Goal: Task Accomplishment & Management: Manage account settings

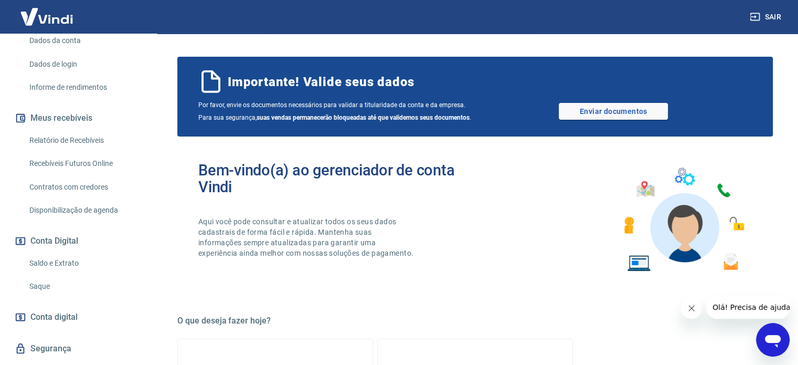
scroll to position [157, 0]
click at [68, 150] on link "Relatório de Recebíveis" at bounding box center [84, 140] width 119 height 22
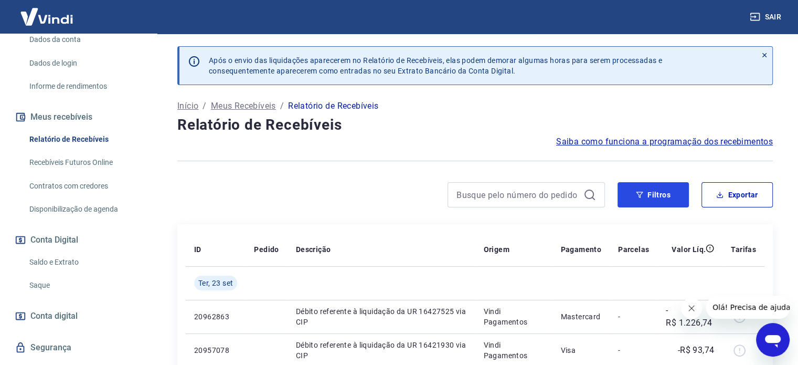
click at [660, 194] on button "Filtros" at bounding box center [653, 194] width 71 height 25
click at [655, 188] on button "Filtros" at bounding box center [653, 194] width 71 height 25
click at [773, 343] on icon "Abrir janela de mensagens" at bounding box center [773, 339] width 19 height 19
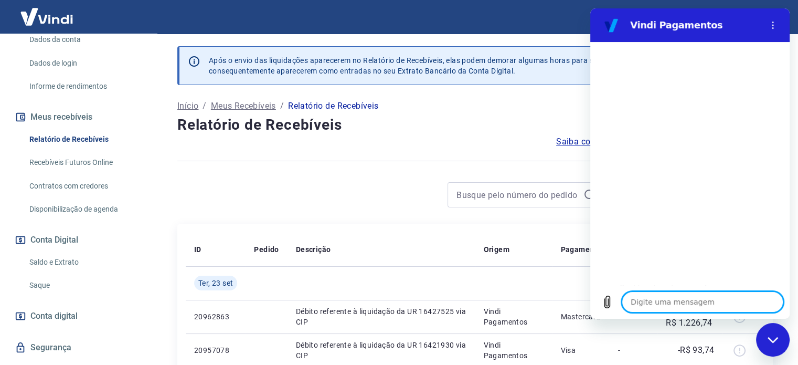
type textarea "b"
type textarea "x"
type textarea "bo"
type textarea "x"
type textarea "boa"
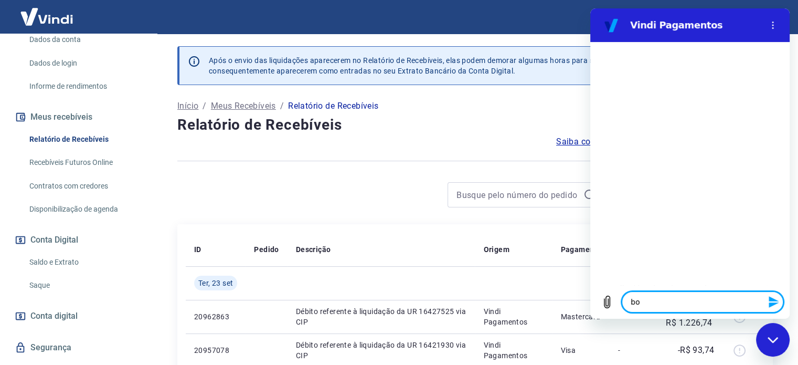
type textarea "x"
type textarea "boa"
type textarea "x"
type textarea "boa t"
type textarea "x"
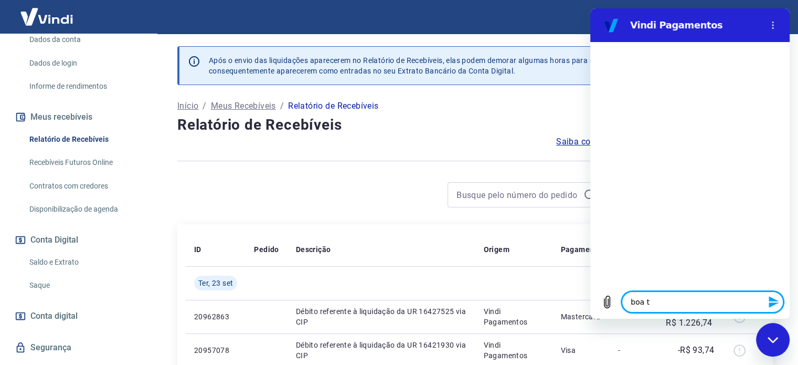
type textarea "boa ta"
type textarea "x"
type textarea "boa tar"
type textarea "x"
type textarea "boa tard"
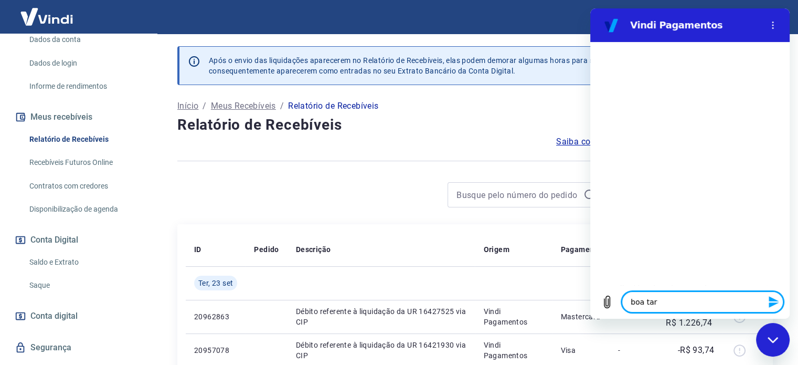
type textarea "x"
type textarea "boa tarde"
type textarea "x"
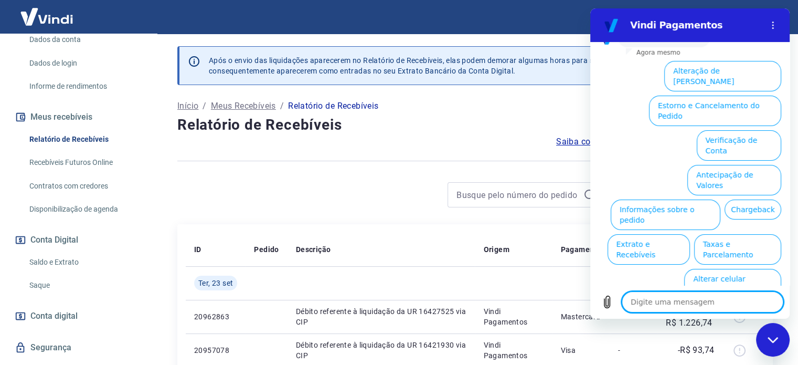
scroll to position [82, 0]
click at [690, 234] on button "Extrato e Recebíveis" at bounding box center [649, 249] width 82 height 30
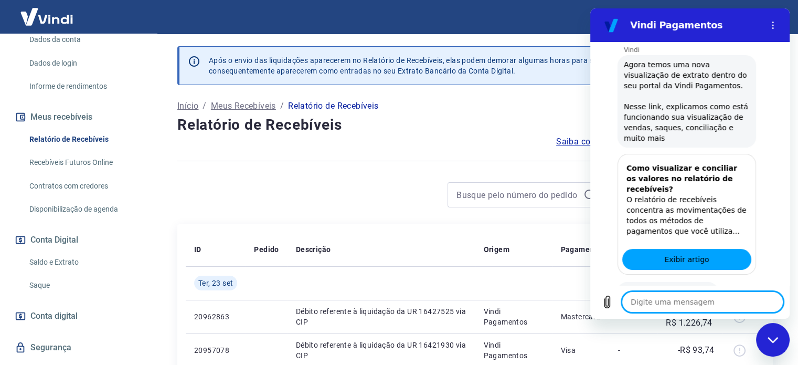
scroll to position [176, 0]
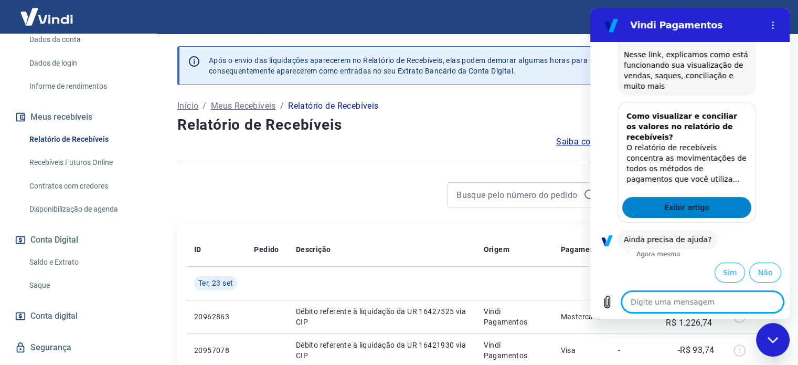
click at [711, 208] on link "Exibir artigo" at bounding box center [686, 207] width 129 height 21
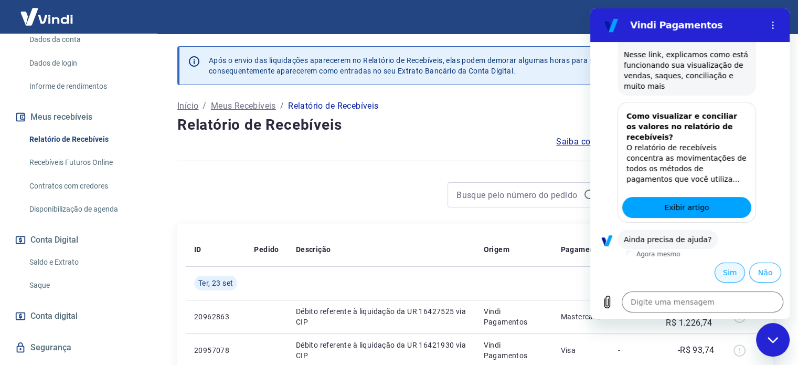
click at [727, 272] on button "Sim" at bounding box center [730, 272] width 30 height 20
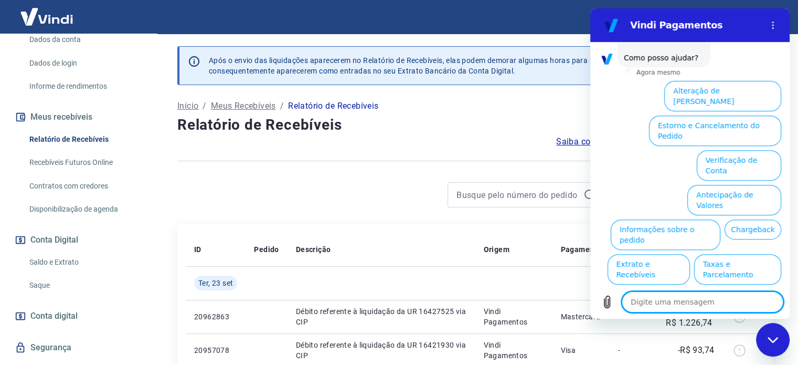
scroll to position [460, 0]
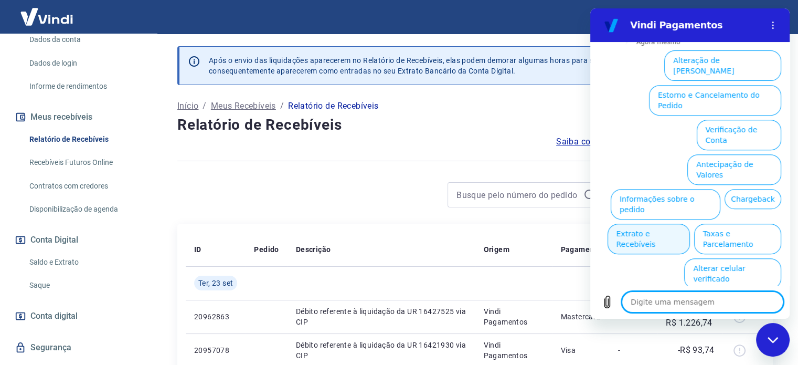
click at [690, 224] on button "Extrato e Recebíveis" at bounding box center [649, 239] width 82 height 30
click at [704, 33] on span "Olá, [PERSON_NAME]. Como posso ajudar?" at bounding box center [664, 16] width 80 height 31
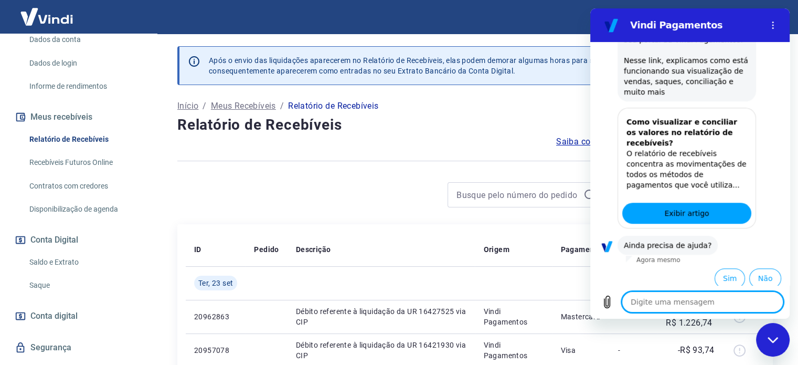
scroll to position [554, 0]
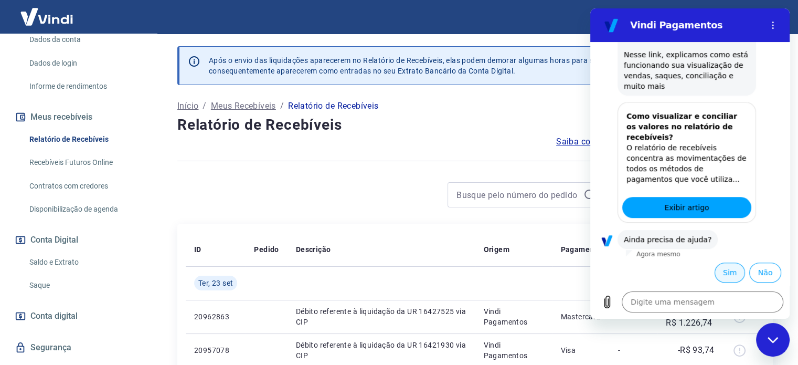
click at [723, 272] on button "Sim" at bounding box center [730, 272] width 30 height 20
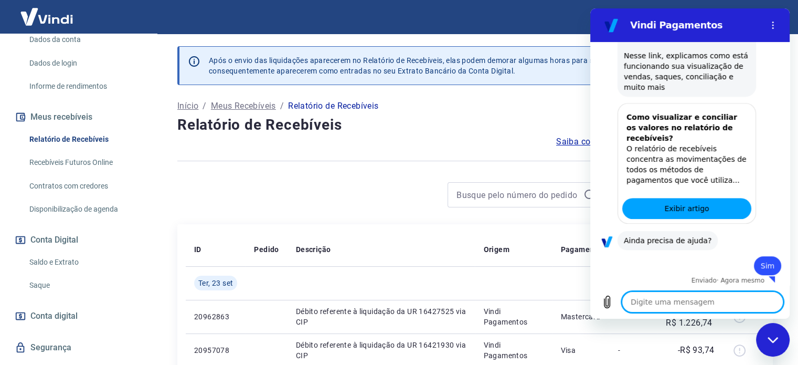
scroll to position [556, 0]
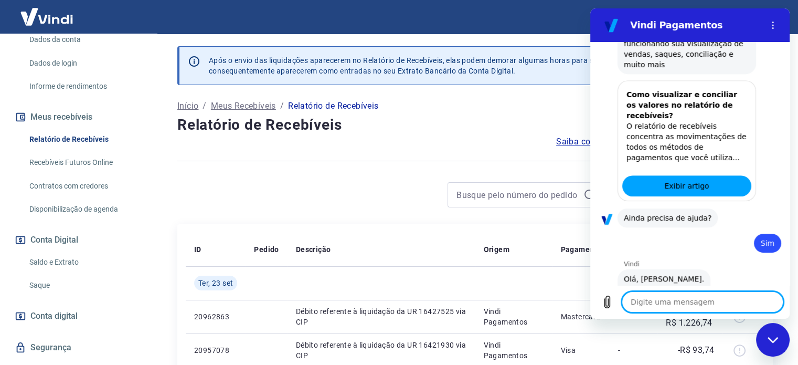
type textarea "x"
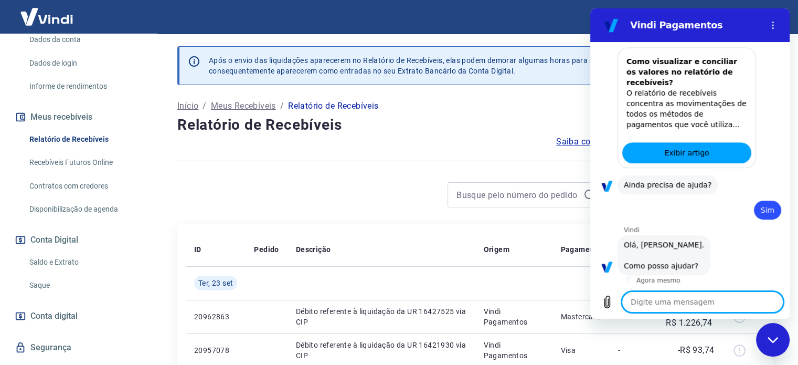
click at [701, 303] on textarea at bounding box center [703, 301] width 162 height 21
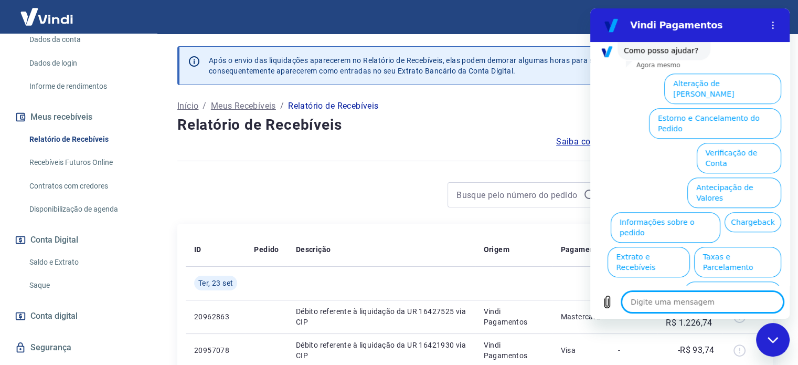
scroll to position [837, 0]
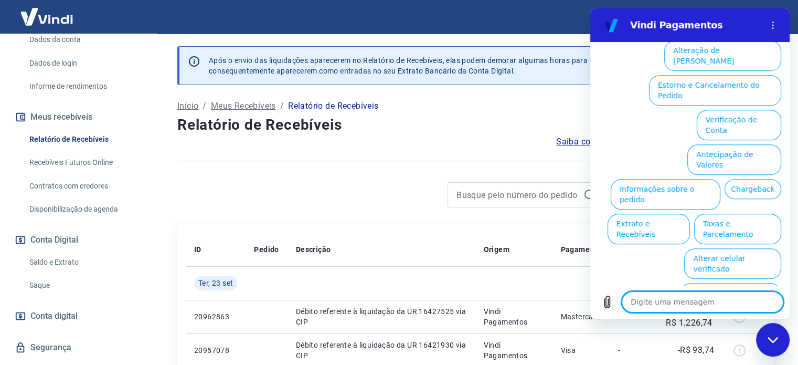
type textarea "f"
type textarea "x"
type textarea "fa"
type textarea "x"
type textarea "fal"
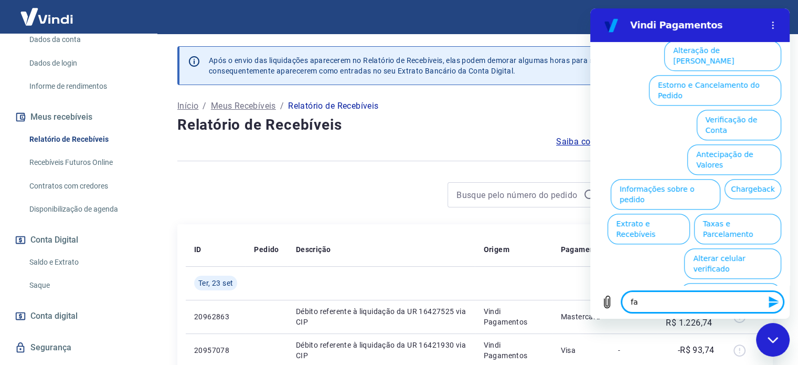
type textarea "x"
type textarea "fala"
type textarea "x"
type textarea "falar"
type textarea "x"
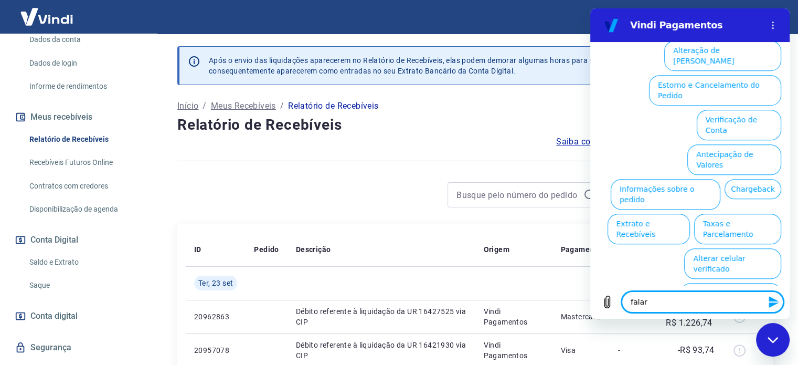
type textarea "falar"
type textarea "x"
type textarea "falar c"
type textarea "x"
type textarea "falar co"
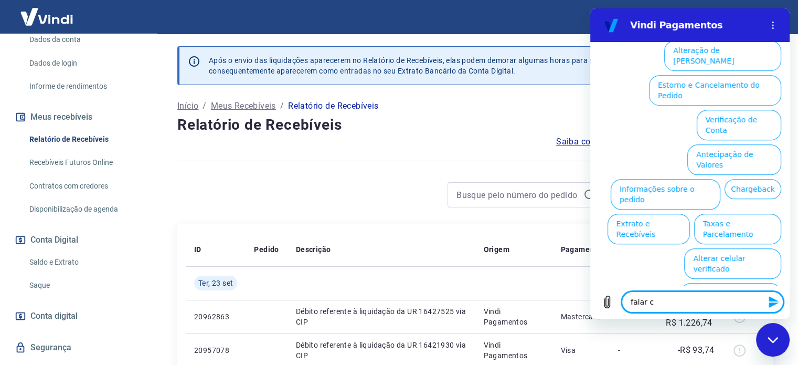
type textarea "x"
type textarea "falar com"
type textarea "x"
type textarea "falar com"
type textarea "x"
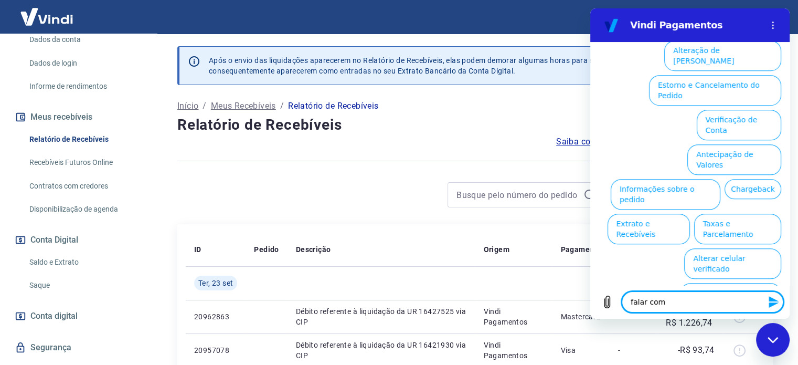
type textarea "falar com a"
type textarea "x"
type textarea "falar com at"
type textarea "x"
type textarea "falar com ate"
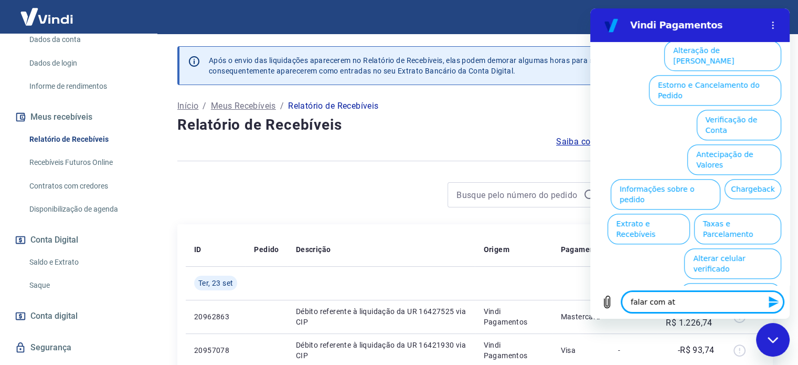
type textarea "x"
type textarea "falar com [GEOGRAPHIC_DATA]"
type textarea "x"
type textarea "falar com atend"
type textarea "x"
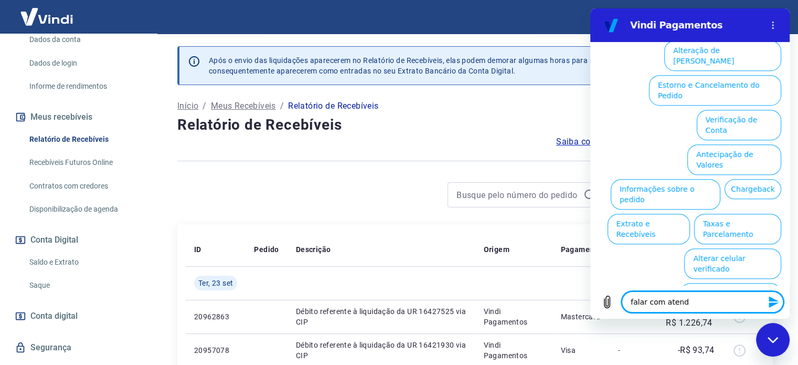
type textarea "falar com atende"
type textarea "x"
type textarea "falar com atenden"
type textarea "x"
type textarea "falar com atendent"
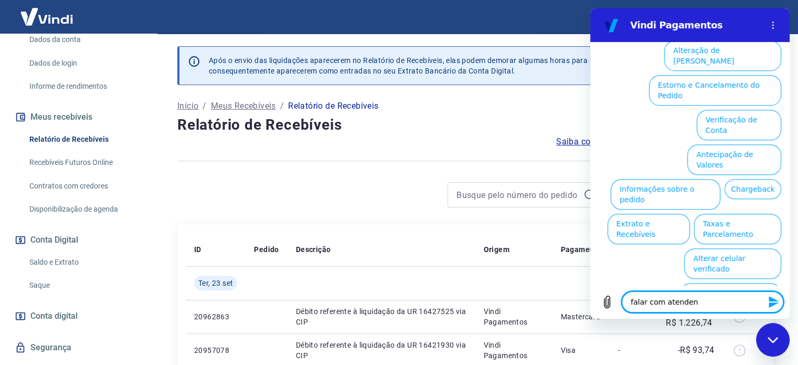
type textarea "x"
type textarea "falar com atendente"
type textarea "x"
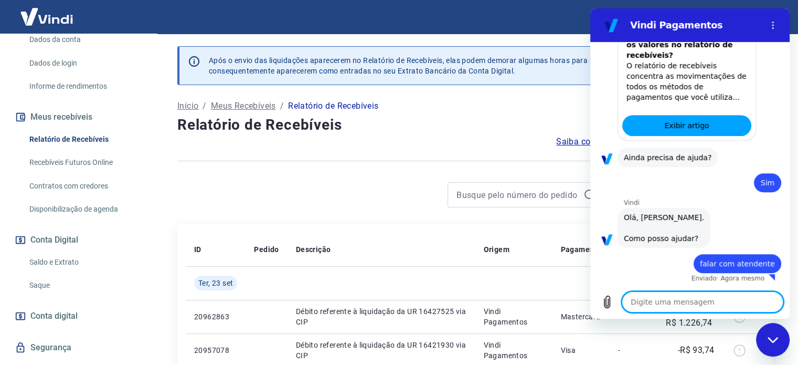
type textarea "x"
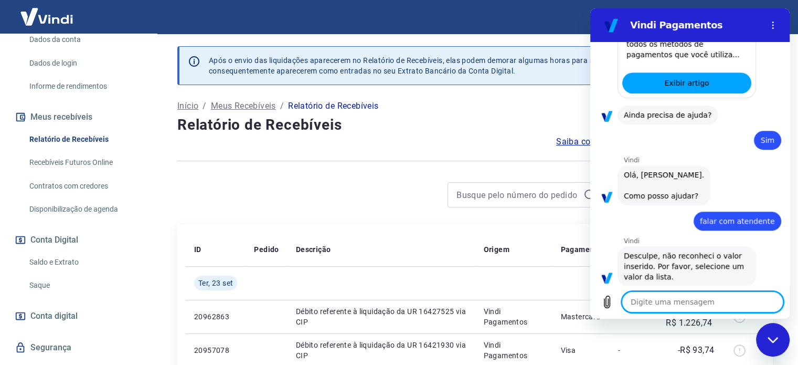
scroll to position [703, 0]
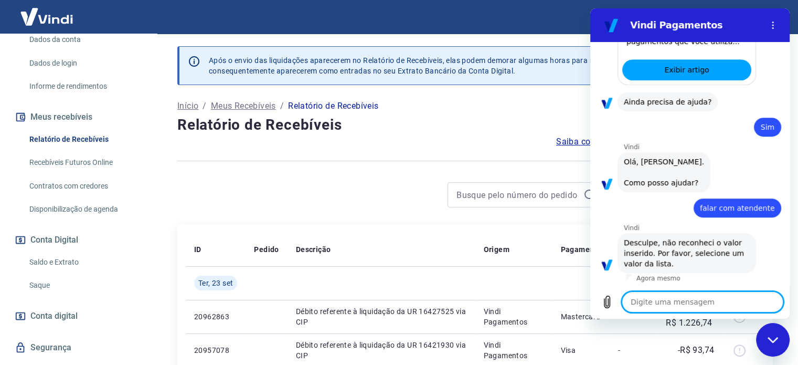
type textarea "a"
type textarea "x"
type textarea "at"
type textarea "x"
type textarea "ate"
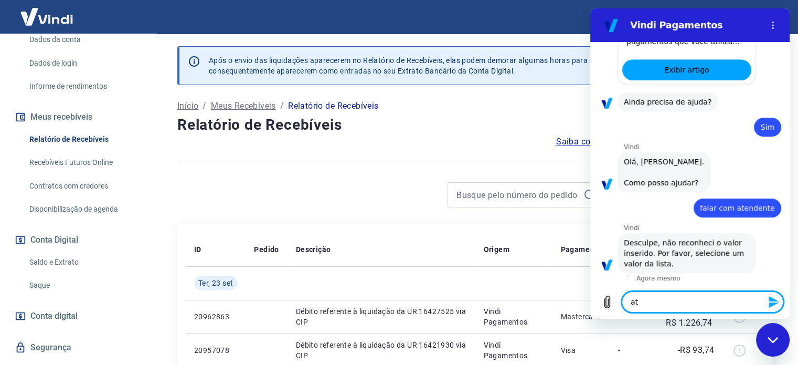
type textarea "x"
type textarea "aten"
type textarea "x"
type textarea "atend"
type textarea "x"
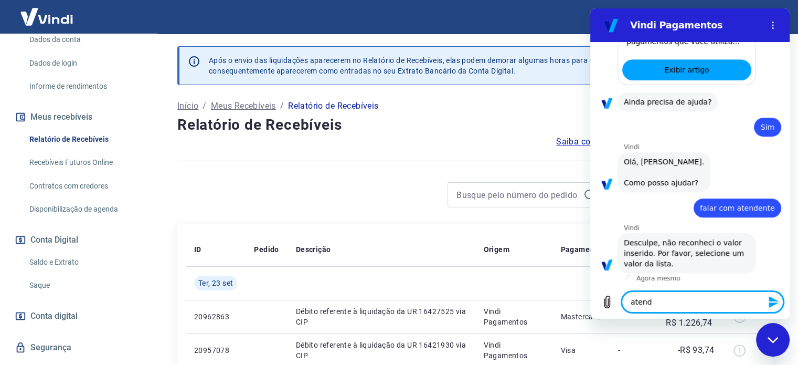
type textarea "atende"
type textarea "x"
type textarea "atenden"
type textarea "x"
type textarea "atendent"
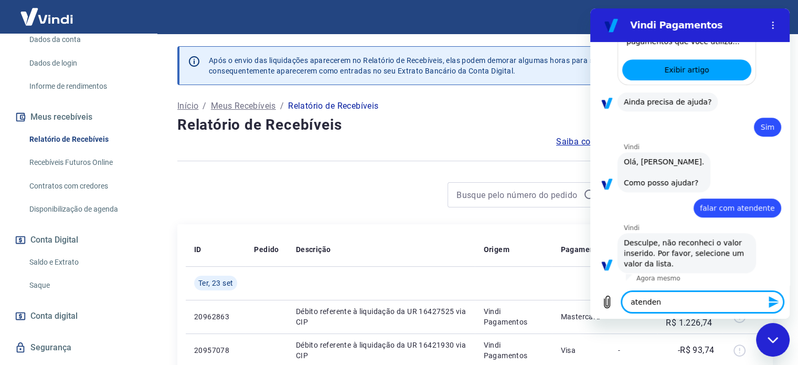
type textarea "x"
type textarea "atendente"
type textarea "x"
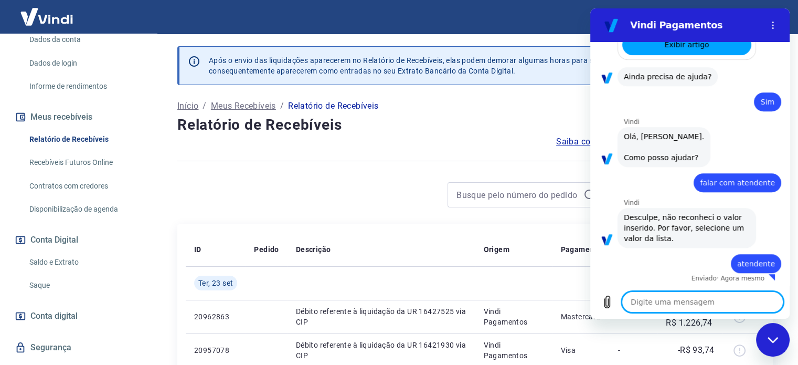
type textarea "x"
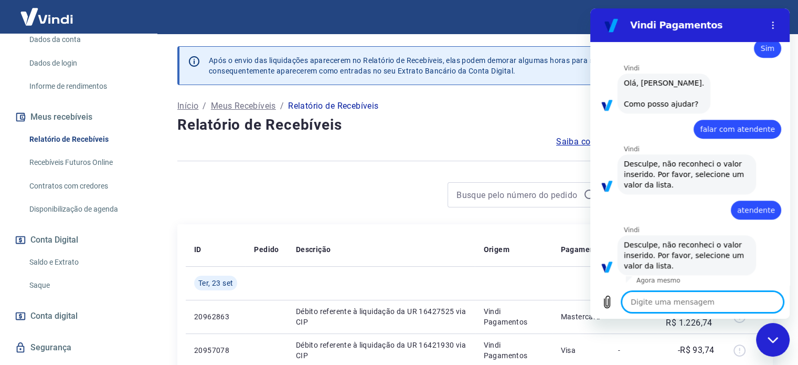
scroll to position [783, 0]
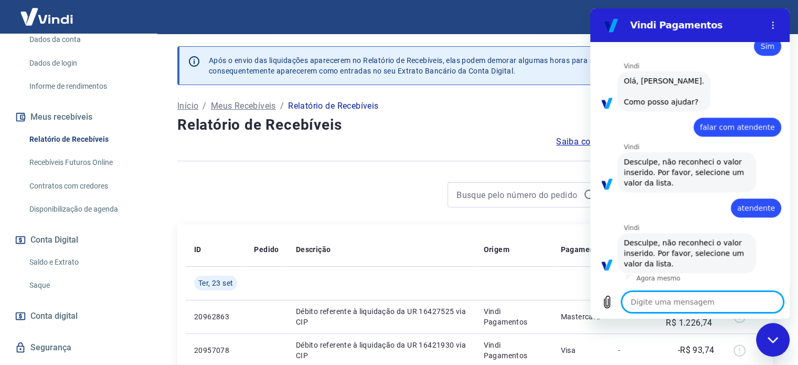
click at [731, 125] on span "falar com atendente" at bounding box center [737, 127] width 75 height 10
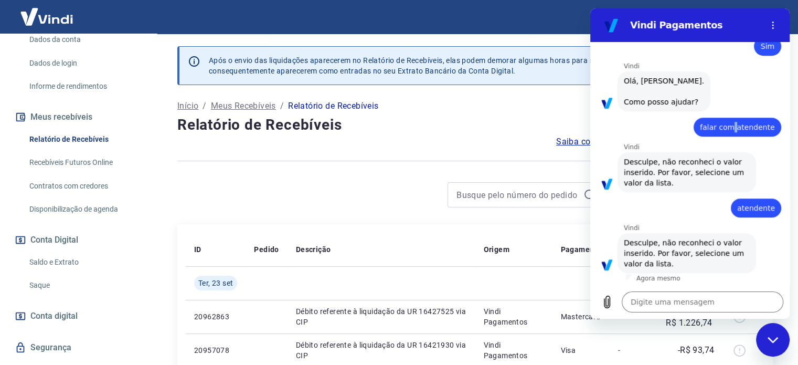
click at [731, 125] on span "falar com atendente" at bounding box center [737, 127] width 75 height 10
copy span "falar com atendente"
click at [647, 302] on textarea at bounding box center [703, 301] width 162 height 21
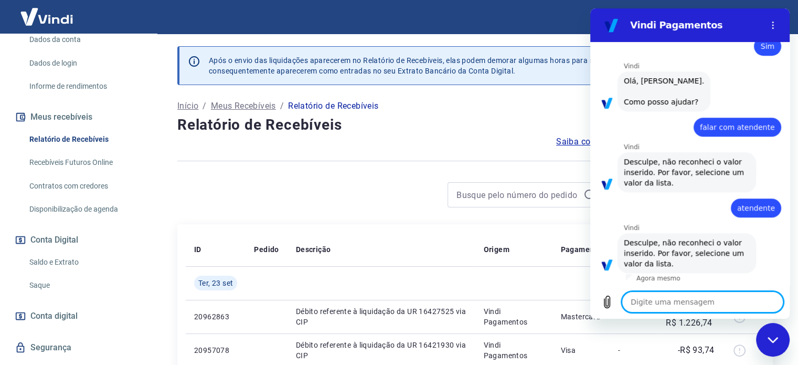
paste textarea "falar com atendente"
type textarea "falar com atendente"
type textarea "x"
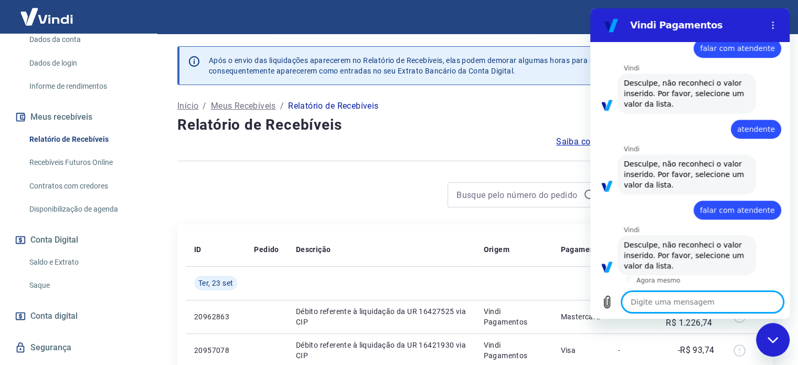
scroll to position [864, 0]
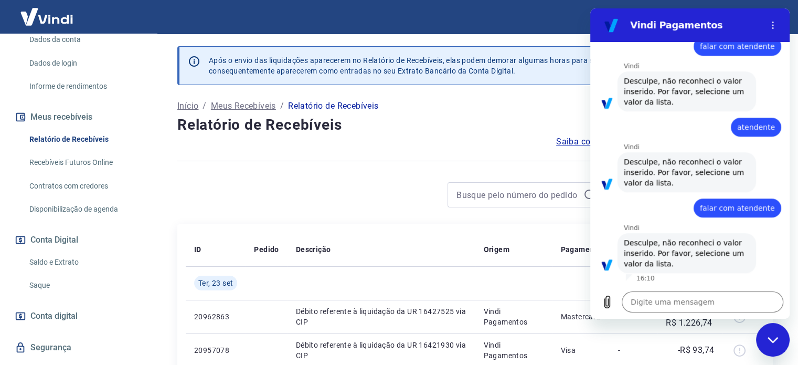
click at [781, 331] on div "Fechar janela de mensagens" at bounding box center [772, 339] width 31 height 31
type textarea "x"
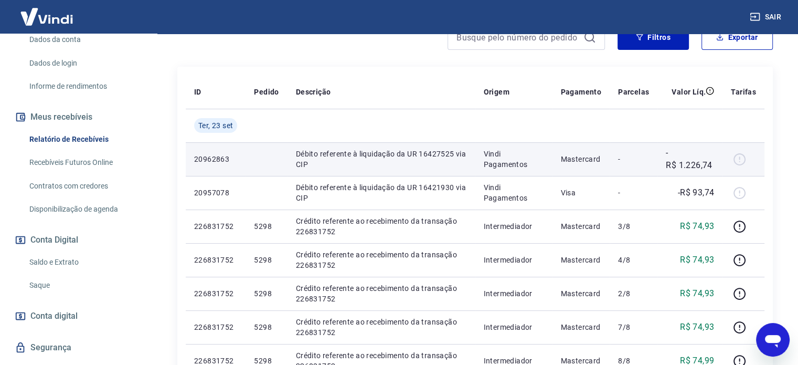
scroll to position [52, 0]
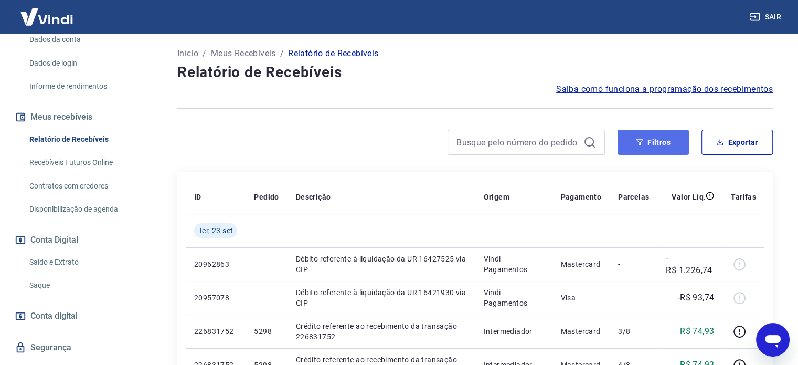
click at [652, 141] on button "Filtros" at bounding box center [653, 142] width 71 height 25
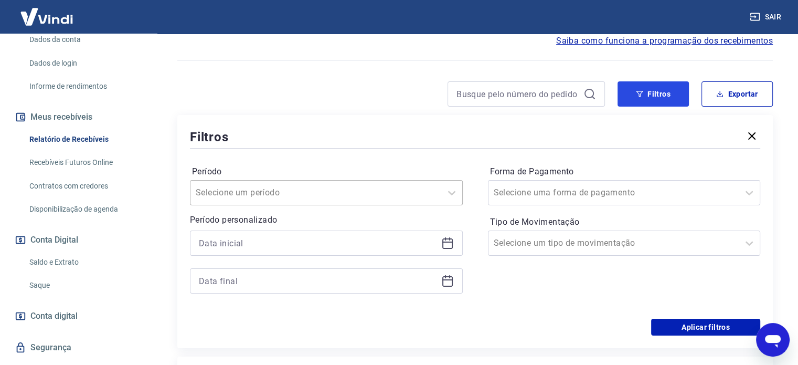
scroll to position [157, 0]
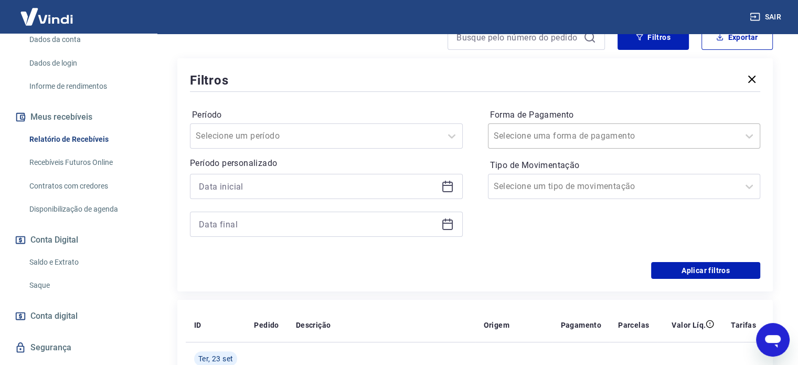
click at [584, 130] on input "Forma de Pagamento" at bounding box center [547, 136] width 106 height 13
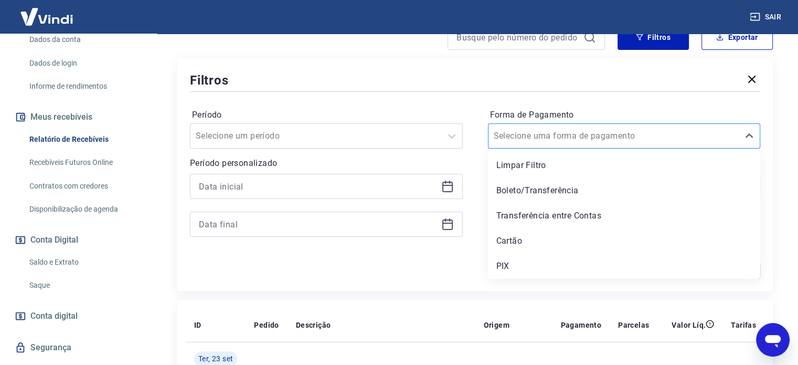
click at [584, 130] on input "Forma de Pagamento" at bounding box center [547, 136] width 106 height 13
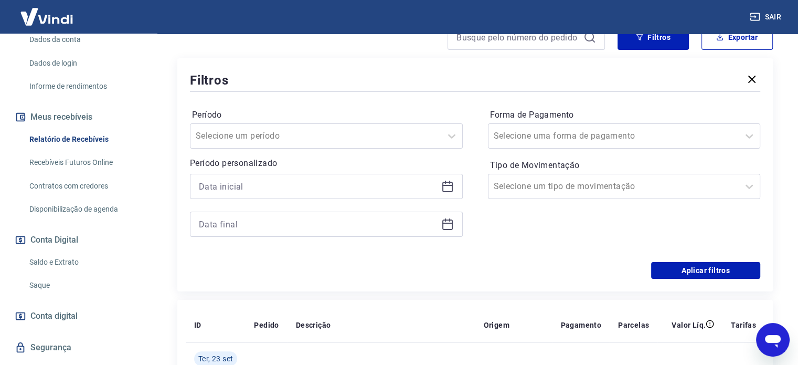
click at [390, 78] on div "Filtros" at bounding box center [475, 80] width 570 height 18
click at [754, 78] on icon "button" at bounding box center [752, 79] width 13 height 13
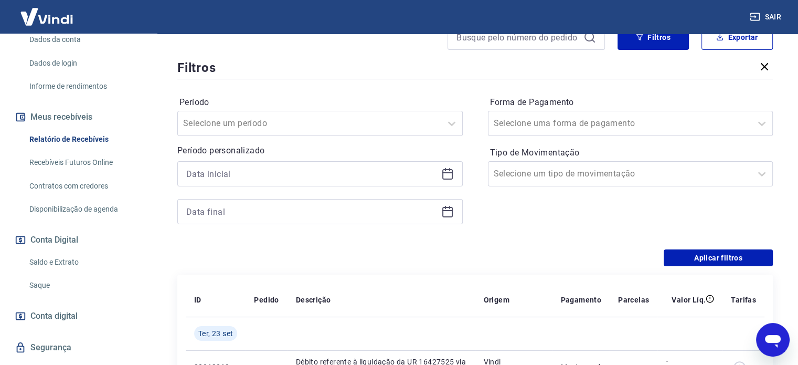
click at [754, 283] on th "Tarifas" at bounding box center [744, 300] width 42 height 34
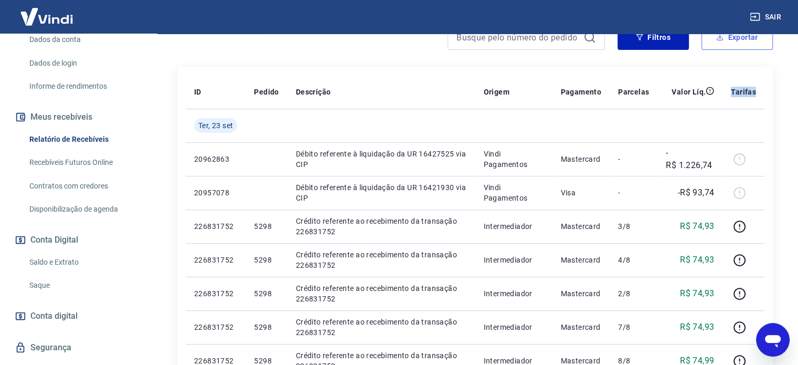
click at [743, 39] on button "Exportar" at bounding box center [737, 37] width 71 height 25
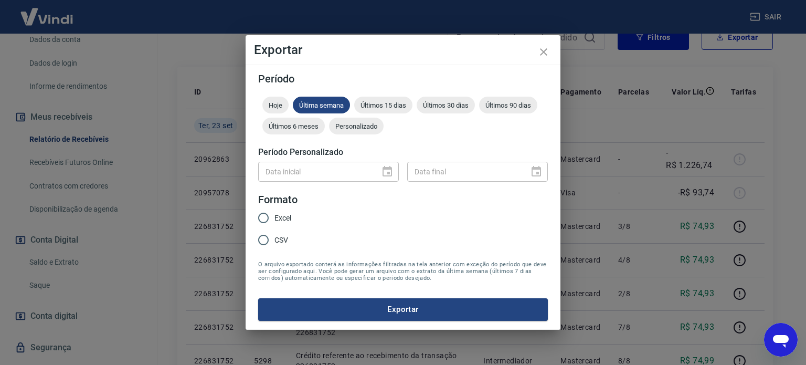
click at [282, 213] on span "Excel" at bounding box center [282, 218] width 17 height 11
click at [274, 213] on input "Excel" at bounding box center [263, 218] width 22 height 22
radio input "true"
click at [440, 303] on button "Exportar" at bounding box center [403, 309] width 290 height 22
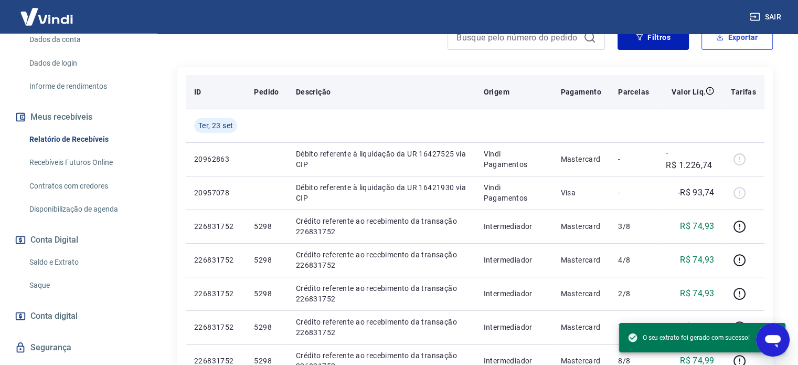
type textarea "x"
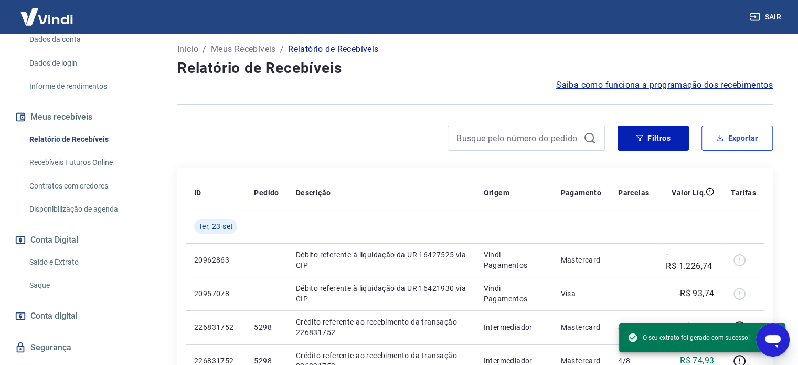
scroll to position [52, 0]
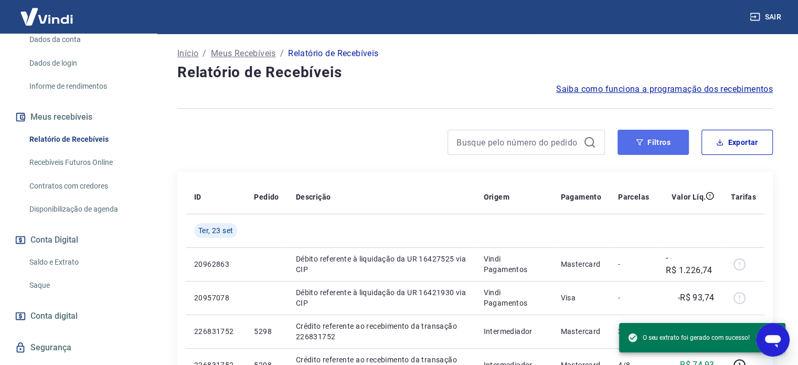
click at [644, 139] on button "Filtros" at bounding box center [653, 142] width 71 height 25
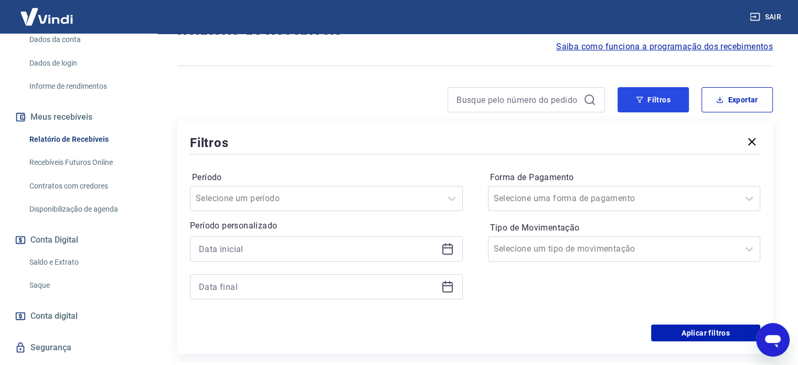
scroll to position [157, 0]
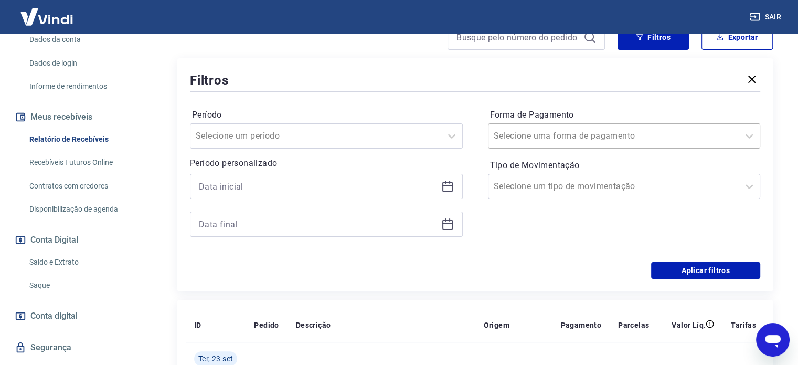
click at [602, 134] on div at bounding box center [614, 136] width 240 height 15
click at [749, 137] on icon at bounding box center [749, 136] width 13 height 13
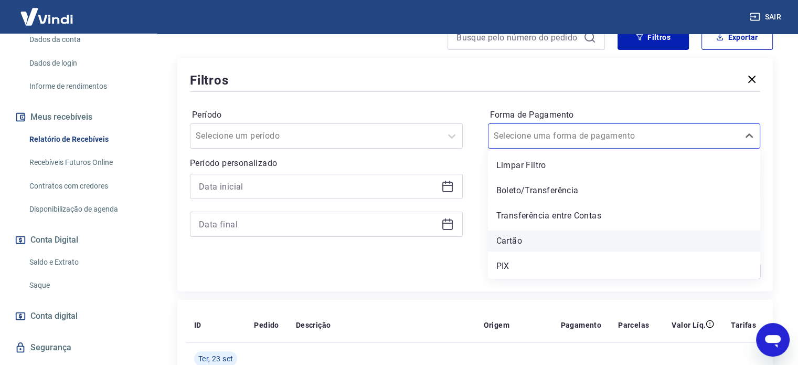
click at [537, 240] on div "Cartão" at bounding box center [624, 240] width 273 height 21
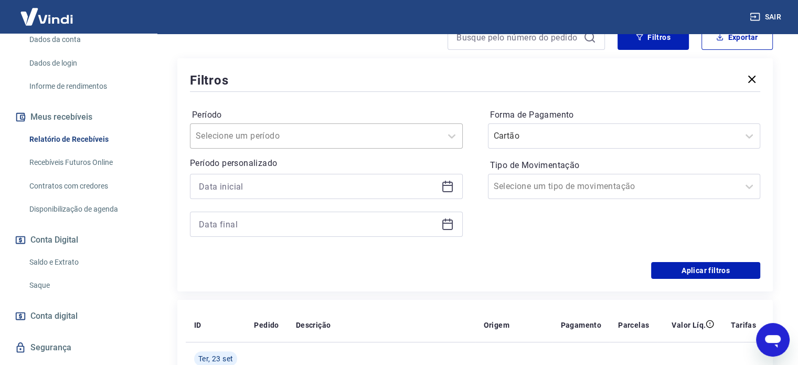
click at [437, 138] on div "Selecione um período" at bounding box center [315, 135] width 251 height 19
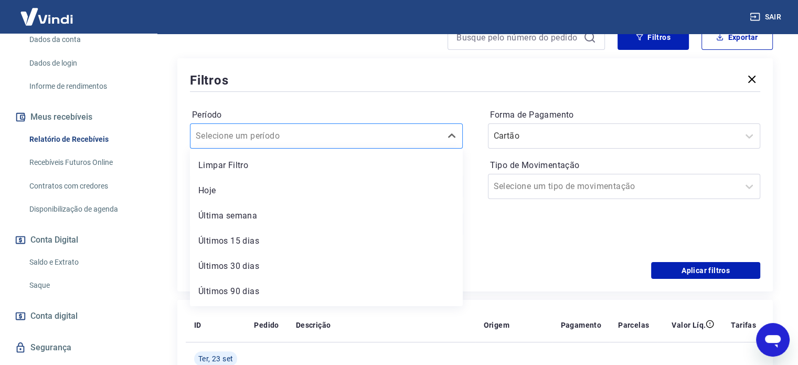
click at [437, 138] on div "Selecione um período" at bounding box center [315, 135] width 251 height 19
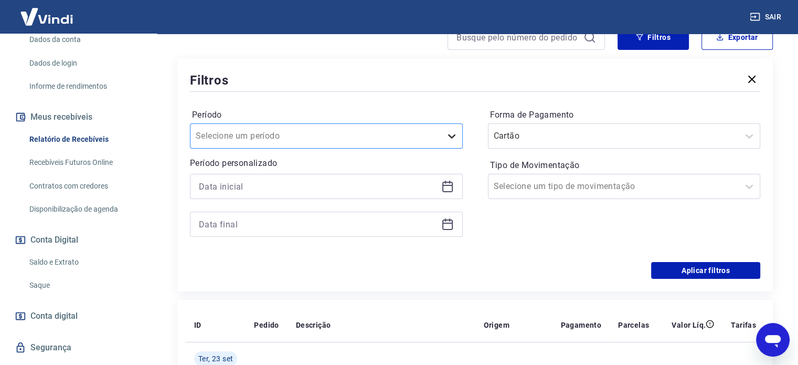
click at [441, 140] on div at bounding box center [451, 135] width 21 height 21
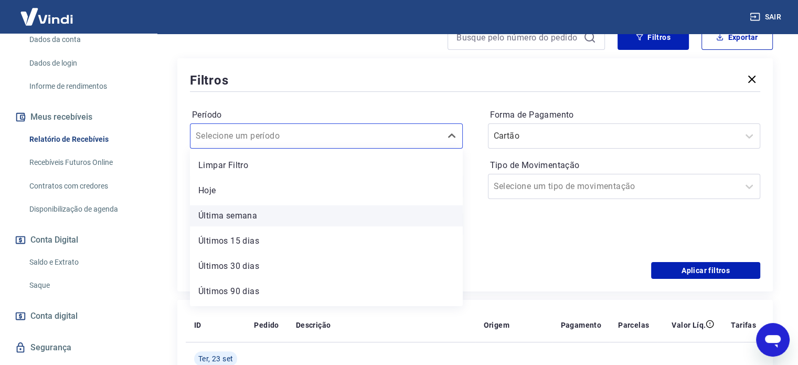
scroll to position [23, 0]
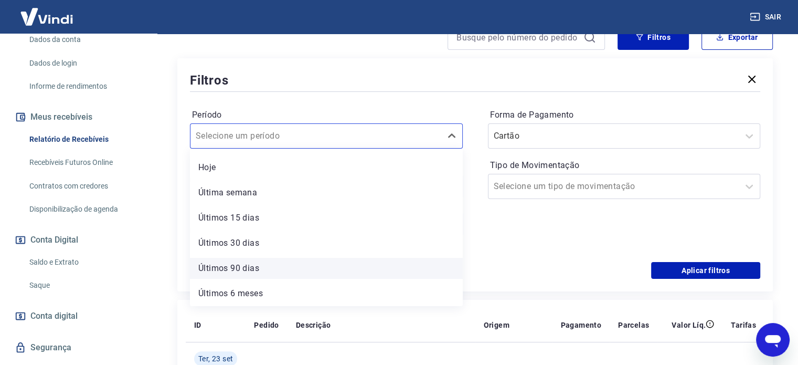
click at [266, 266] on div "Últimos 90 dias" at bounding box center [326, 268] width 273 height 21
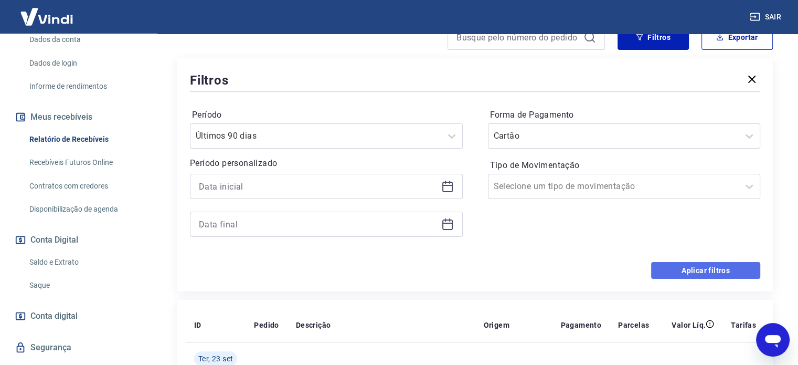
click at [702, 264] on button "Aplicar filtros" at bounding box center [705, 270] width 109 height 17
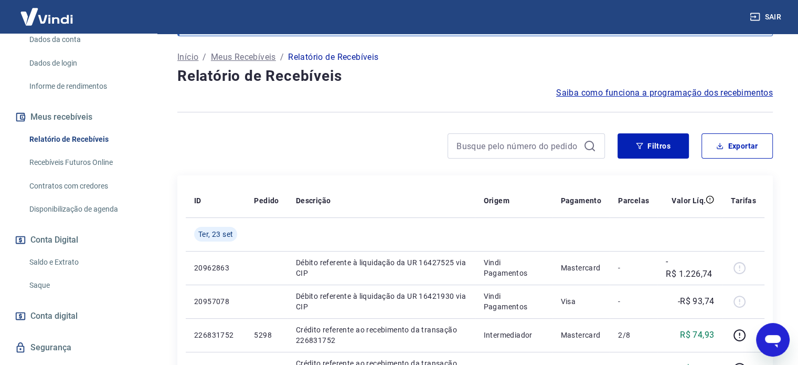
scroll to position [105, 0]
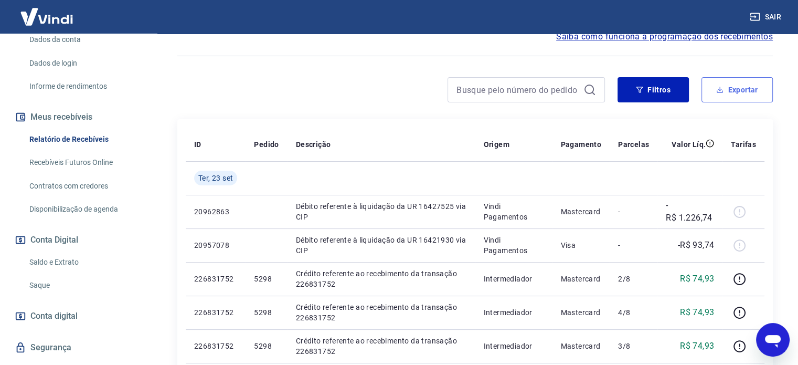
click at [742, 90] on button "Exportar" at bounding box center [737, 89] width 71 height 25
click at [741, 90] on div "Exportar Período Hoje Última semana Últimos 15 dias Últimos 30 dias Últimos 90 …" at bounding box center [399, 182] width 798 height 365
click at [733, 92] on button "Exportar" at bounding box center [737, 89] width 71 height 25
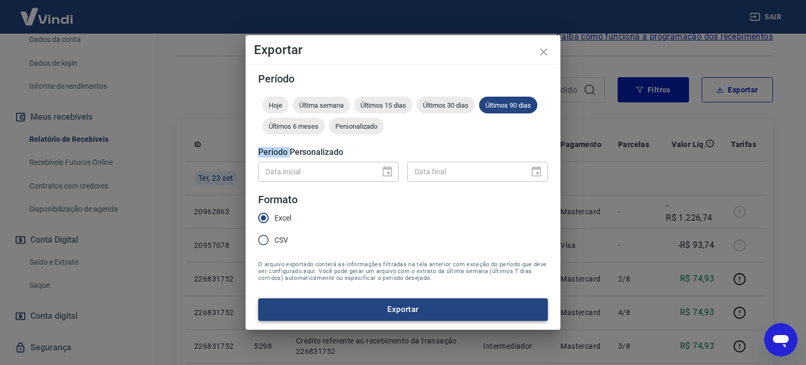
click at [374, 314] on button "Exportar" at bounding box center [403, 309] width 290 height 22
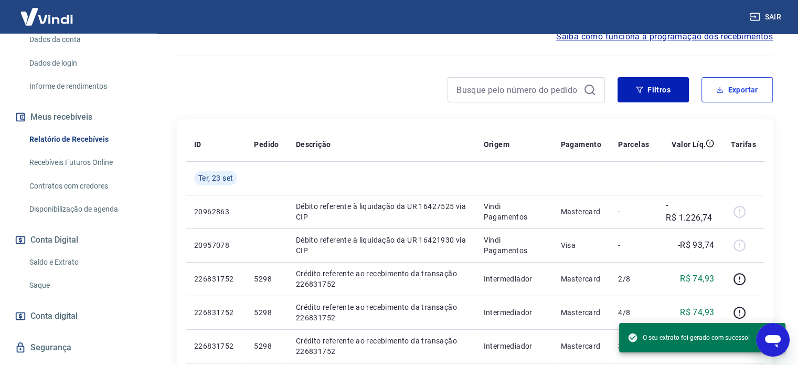
type textarea "x"
